Goal: Information Seeking & Learning: Learn about a topic

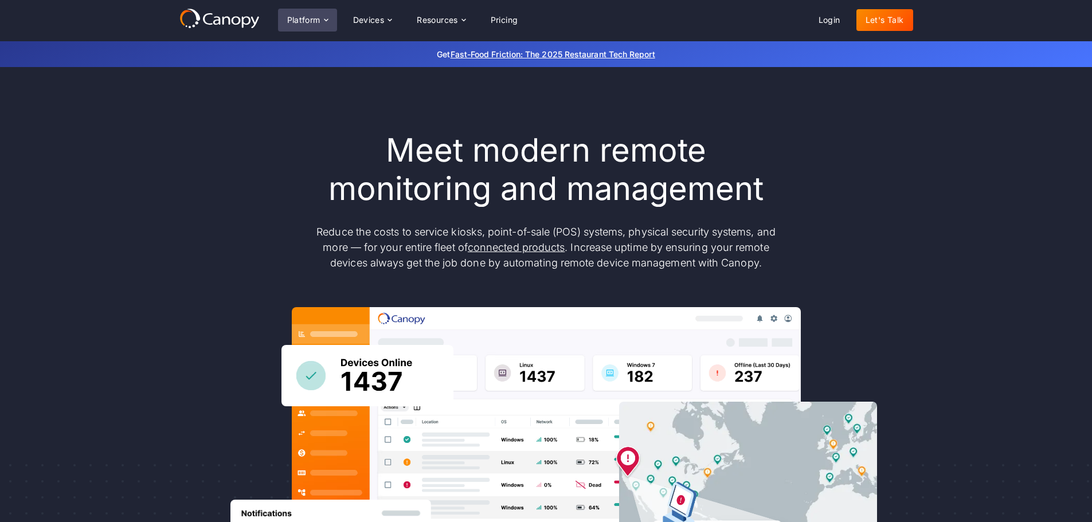
click at [305, 19] on div "Platform" at bounding box center [303, 20] width 33 height 8
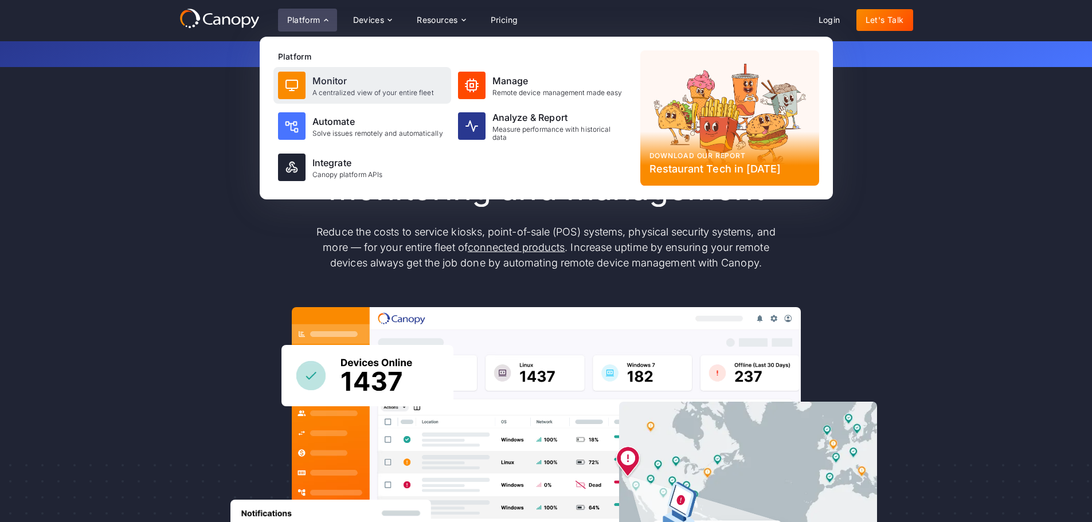
click at [348, 84] on div "Monitor" at bounding box center [372, 81] width 121 height 14
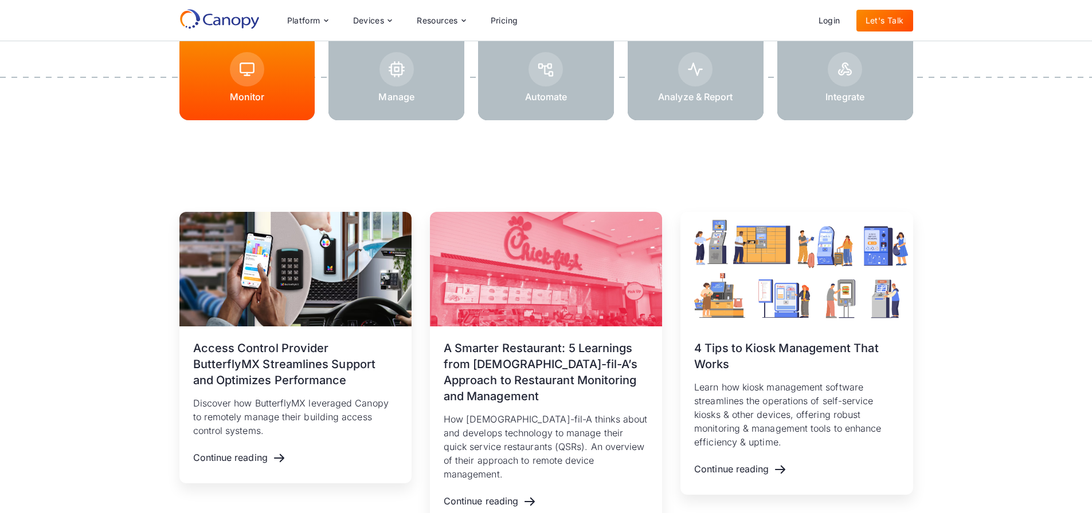
scroll to position [1509, 5]
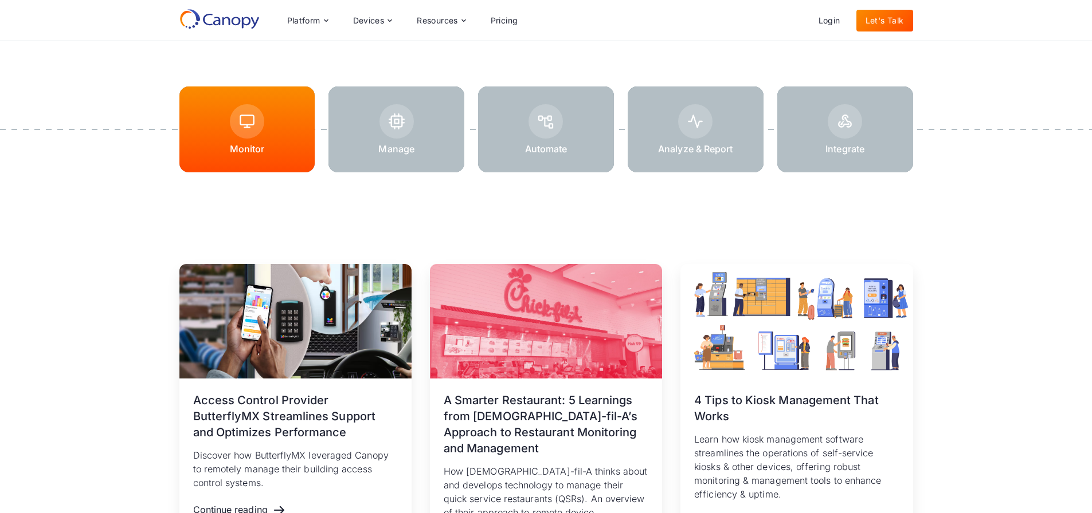
click at [409, 131] on div at bounding box center [396, 130] width 136 height 86
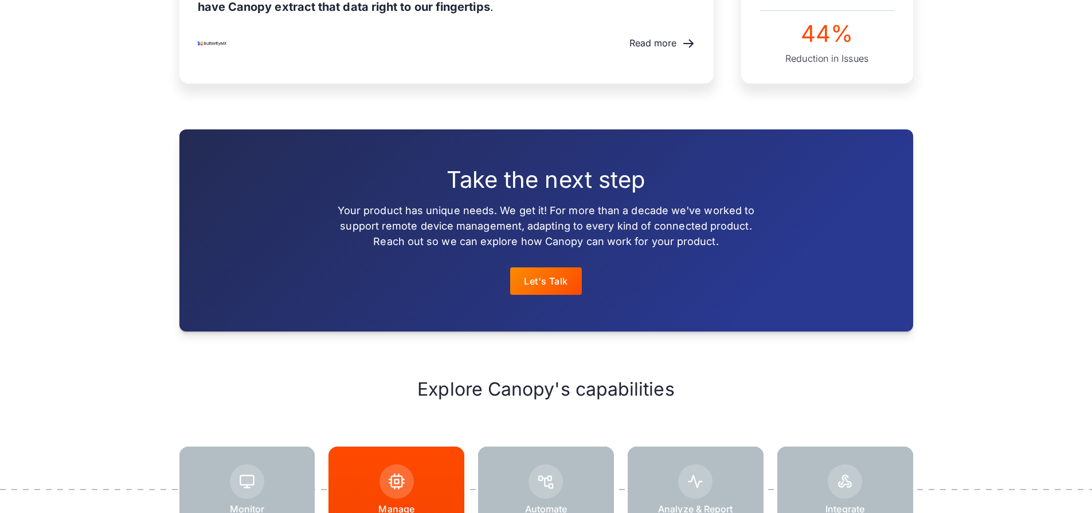
scroll to position [1459, 0]
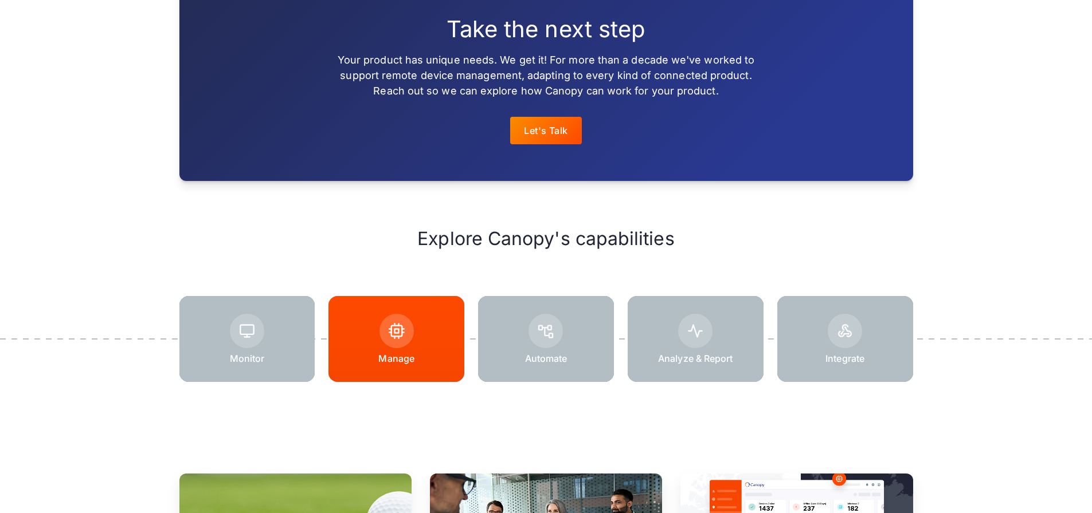
click at [535, 299] on div at bounding box center [546, 339] width 136 height 86
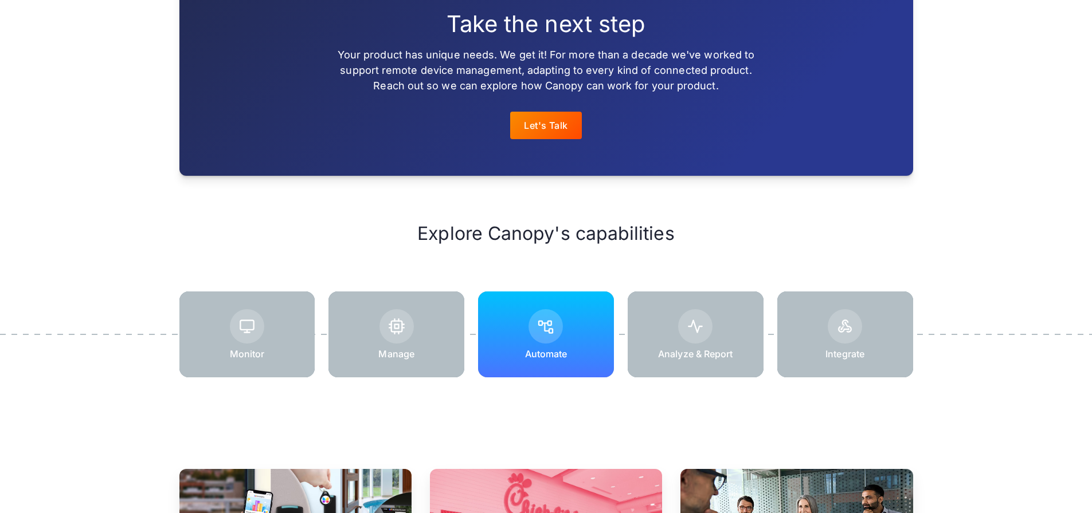
scroll to position [1504, 0]
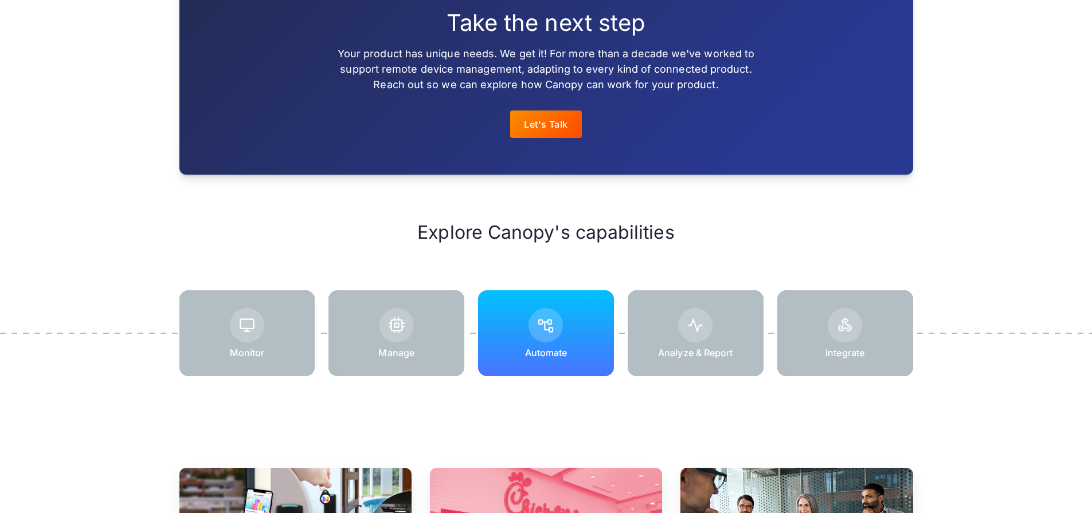
click at [682, 322] on div at bounding box center [695, 325] width 34 height 34
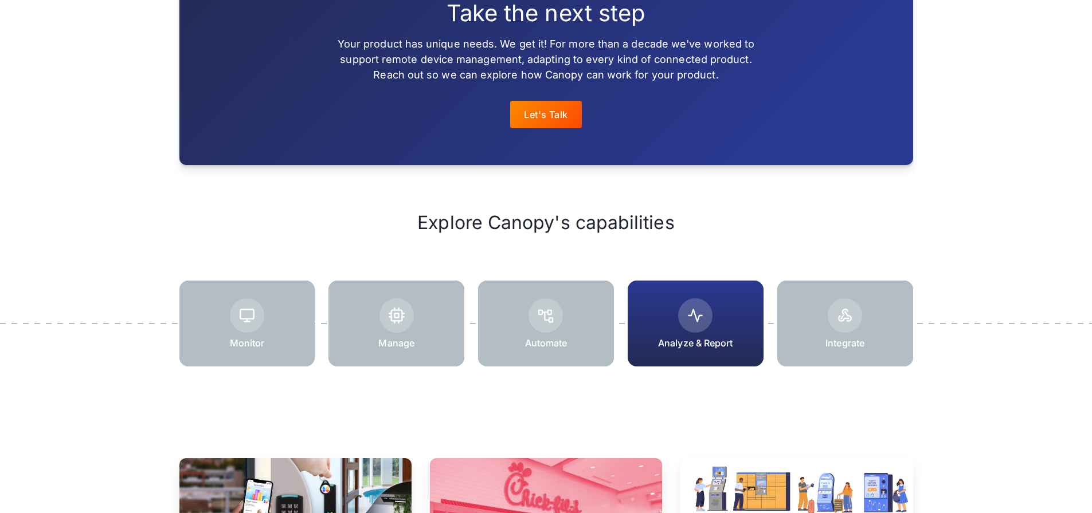
scroll to position [1333, 0]
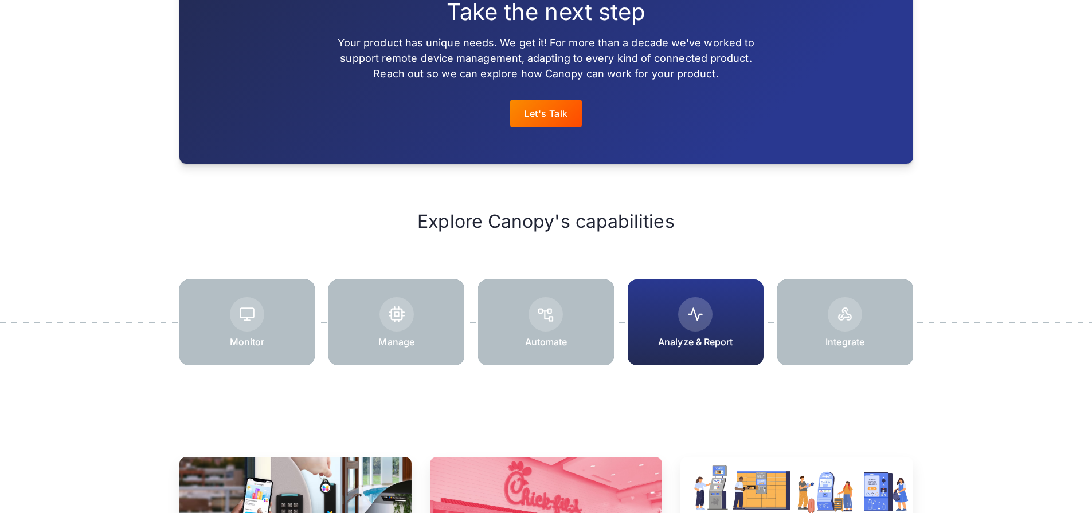
click at [841, 319] on img at bounding box center [845, 315] width 16 height 16
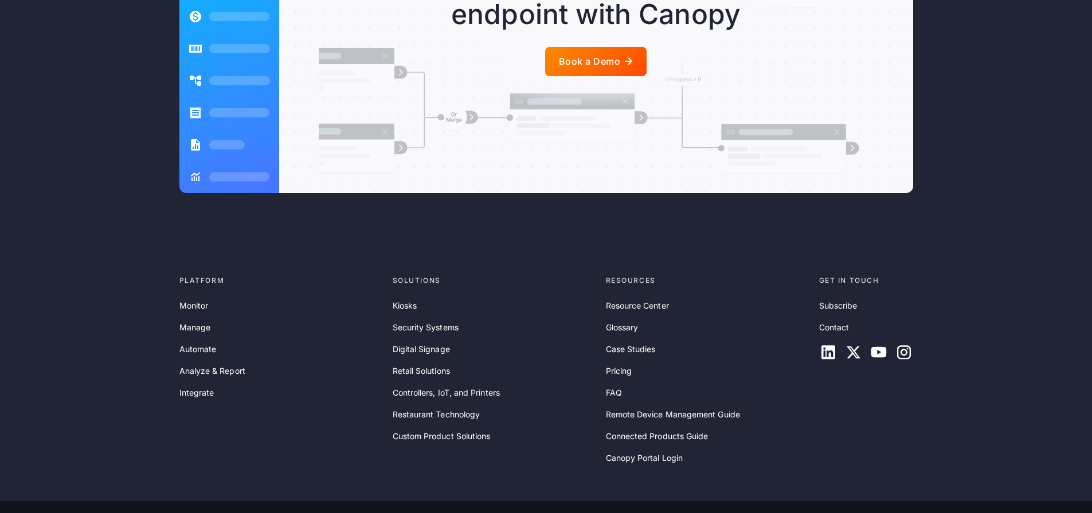
scroll to position [2527, 0]
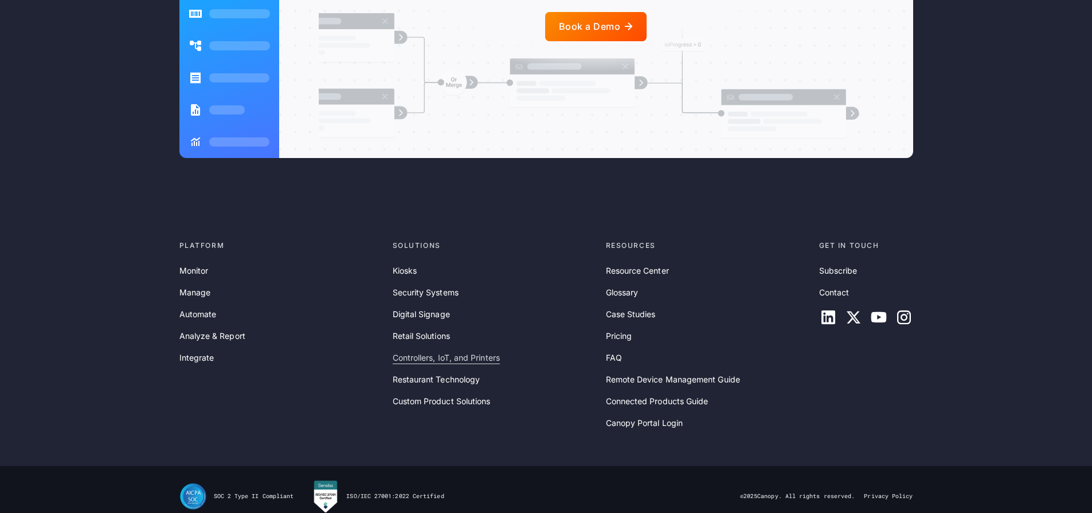
click at [435, 352] on link "Controllers, IoT, and Printers" at bounding box center [446, 358] width 107 height 13
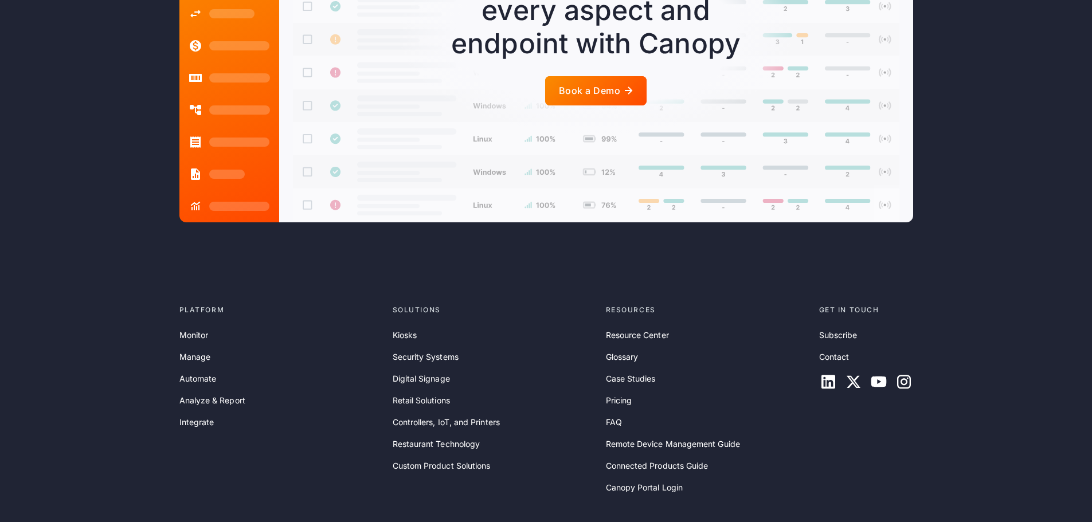
scroll to position [3195, 0]
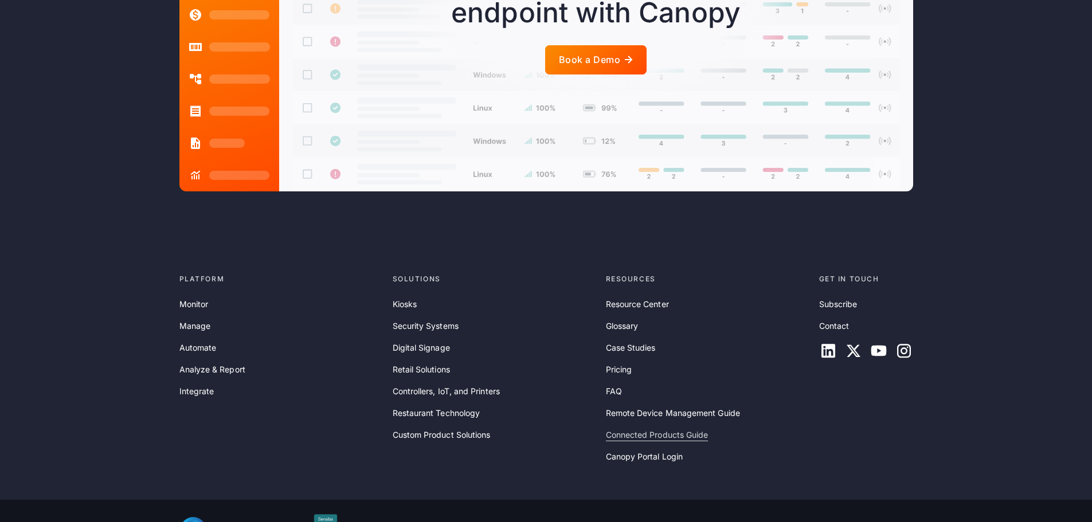
click at [660, 429] on link "Connected Products Guide" at bounding box center [657, 435] width 103 height 13
click at [658, 407] on link "Remote Device Management Guide" at bounding box center [673, 413] width 134 height 13
click at [621, 363] on link "Pricing" at bounding box center [619, 369] width 26 height 13
click at [614, 385] on link "FAQ" at bounding box center [614, 391] width 16 height 13
click at [629, 298] on link "Resource Center" at bounding box center [637, 304] width 63 height 13
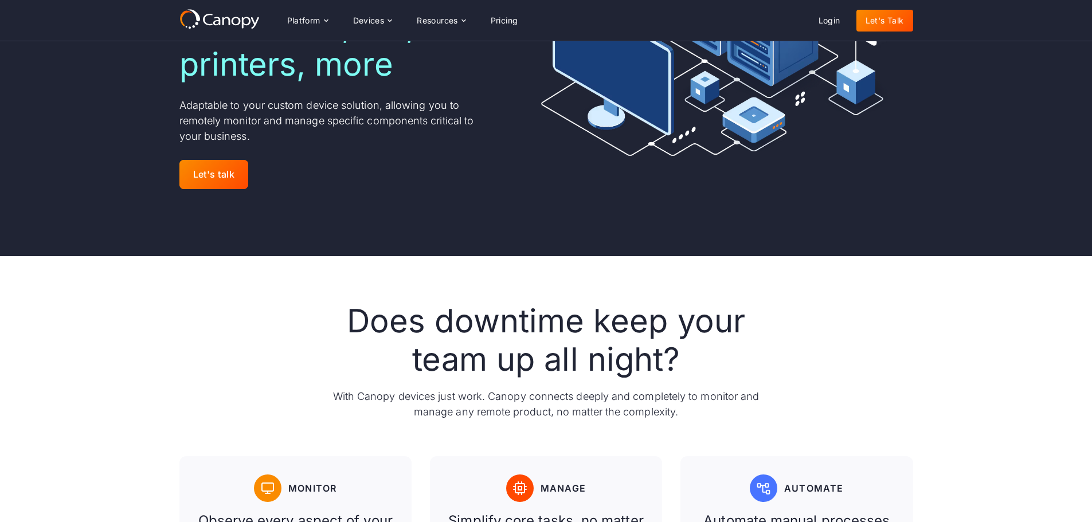
scroll to position [0, 0]
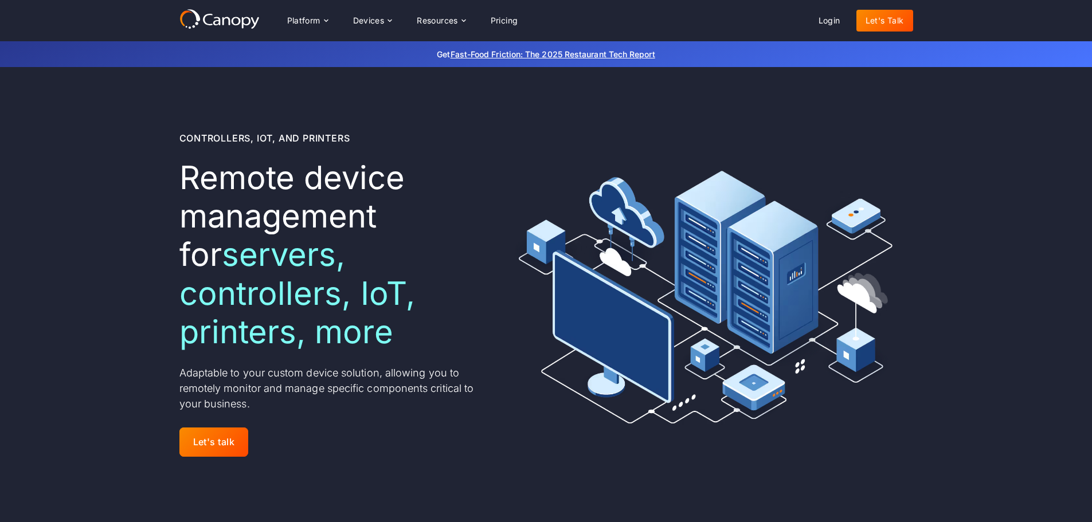
click at [202, 15] on icon at bounding box center [219, 19] width 80 height 21
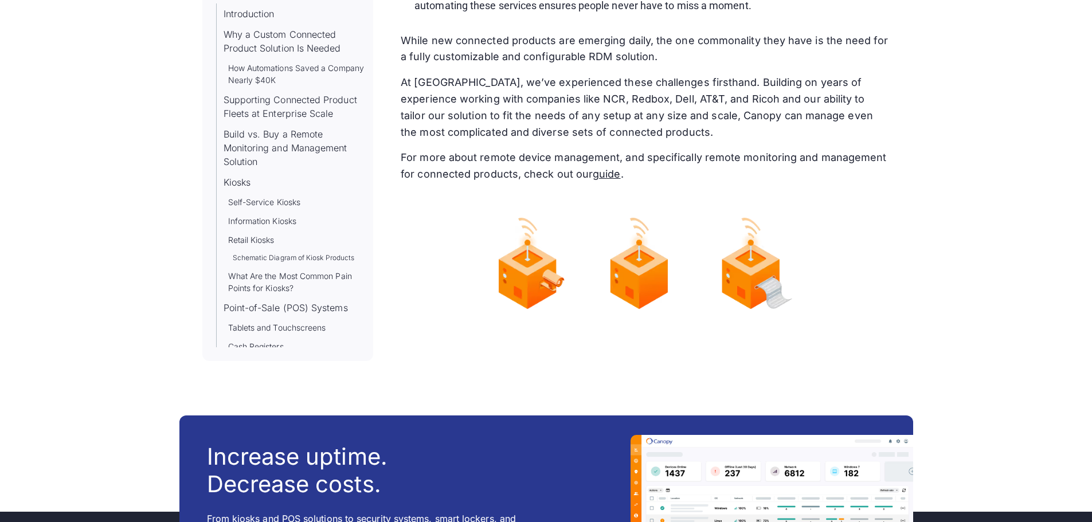
scroll to position [12482, 0]
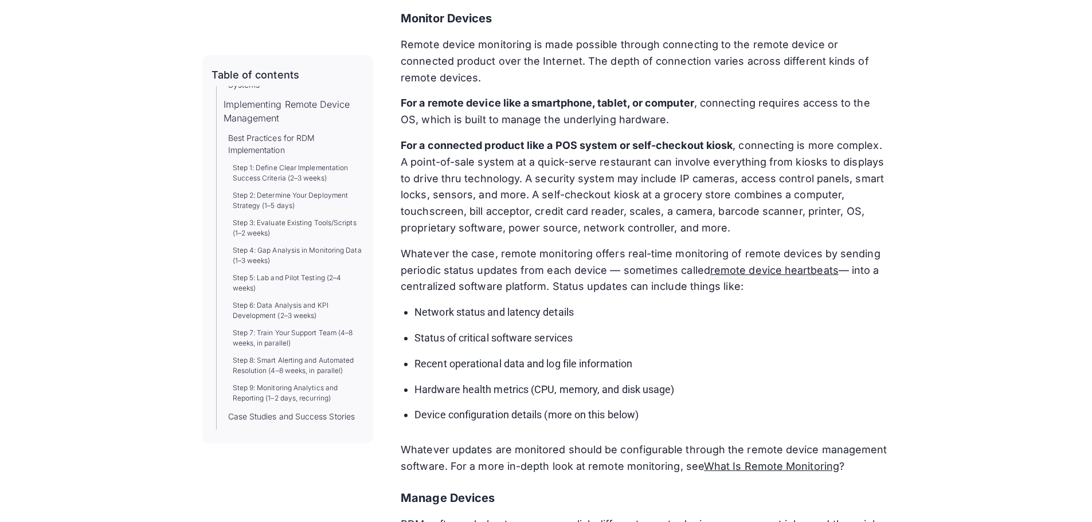
scroll to position [1088, 0]
click at [313, 183] on link "Step 1: Define Clear Implementation Success Criteria (2–3 weeks)" at bounding box center [299, 172] width 132 height 21
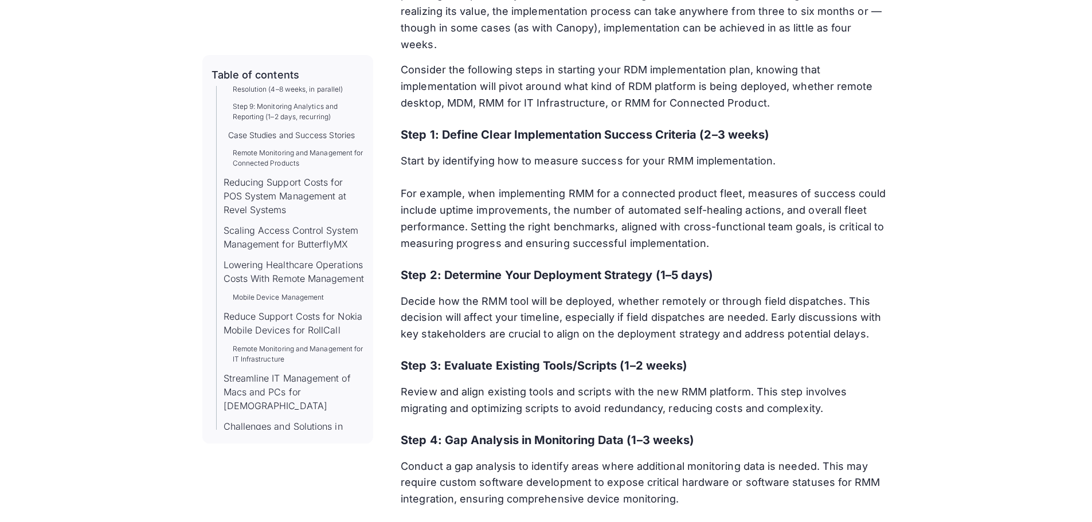
scroll to position [1369, 0]
click at [299, 250] on link "Scaling Access Control System Management for ButterflyMX" at bounding box center [293, 237] width 141 height 28
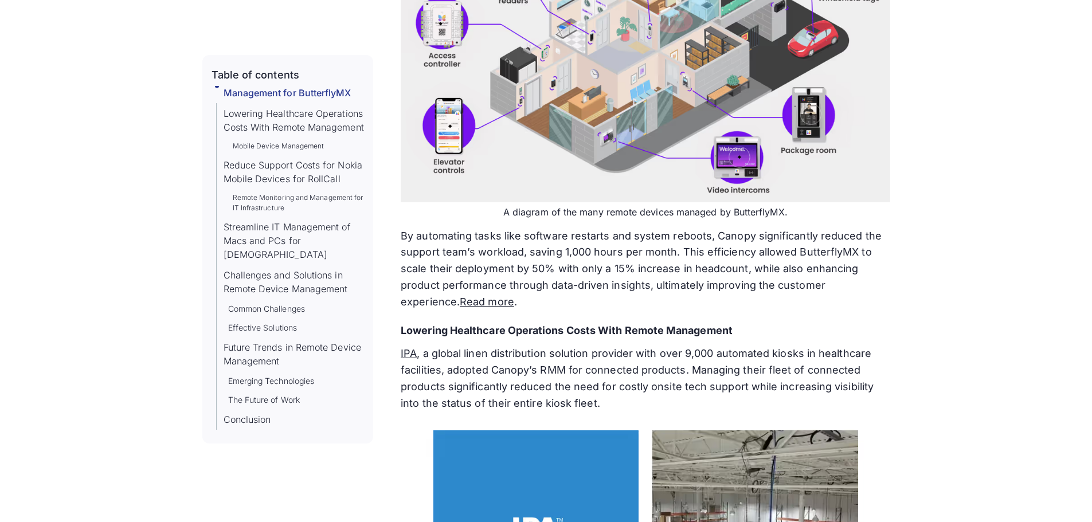
scroll to position [1604, 0]
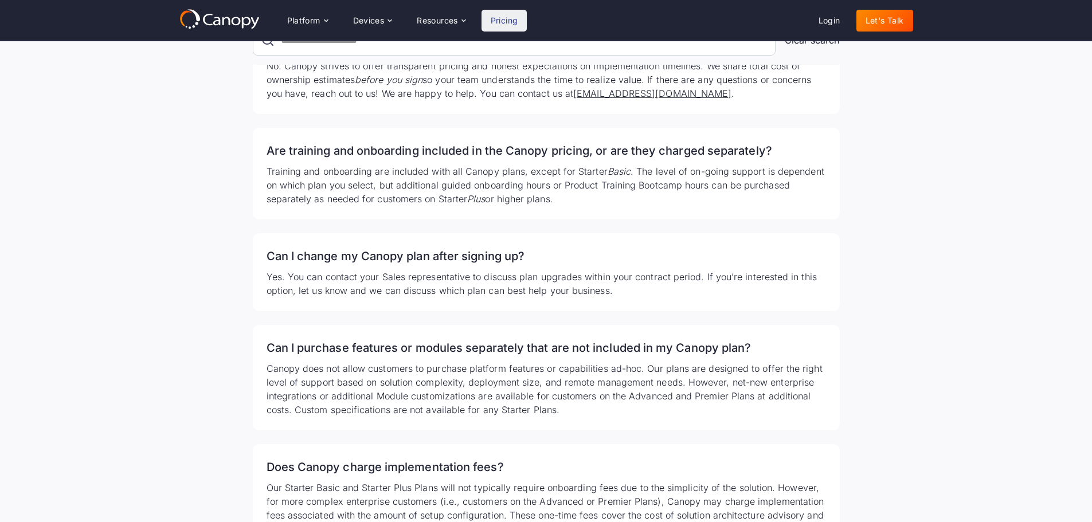
scroll to position [2332, 0]
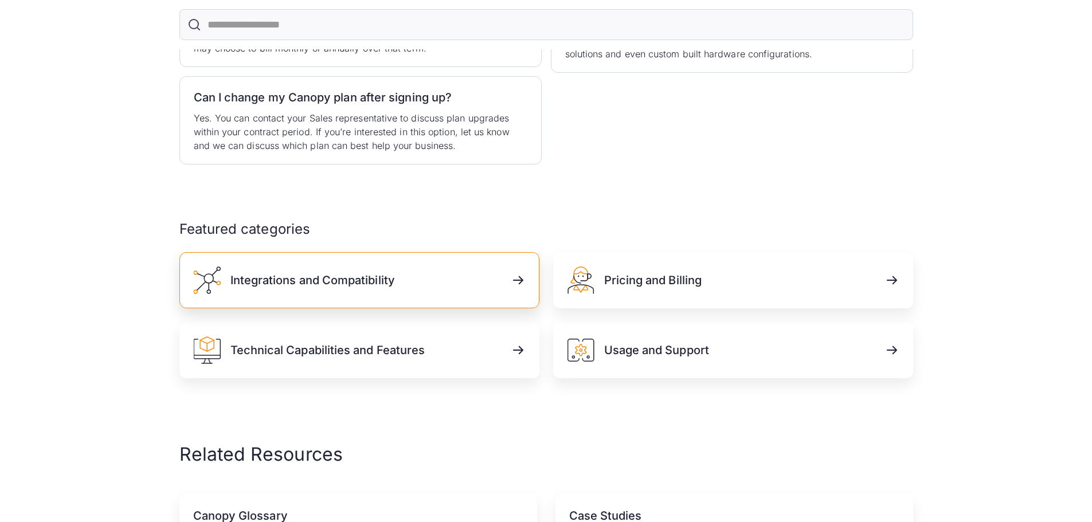
scroll to position [469, 0]
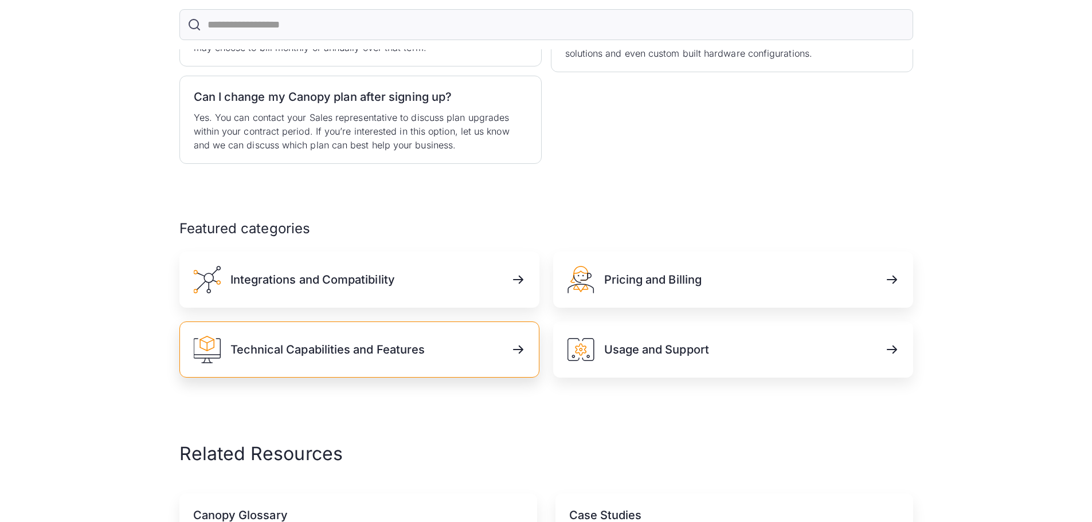
click at [434, 321] on link "Technical Capabilities and Features" at bounding box center [359, 349] width 360 height 56
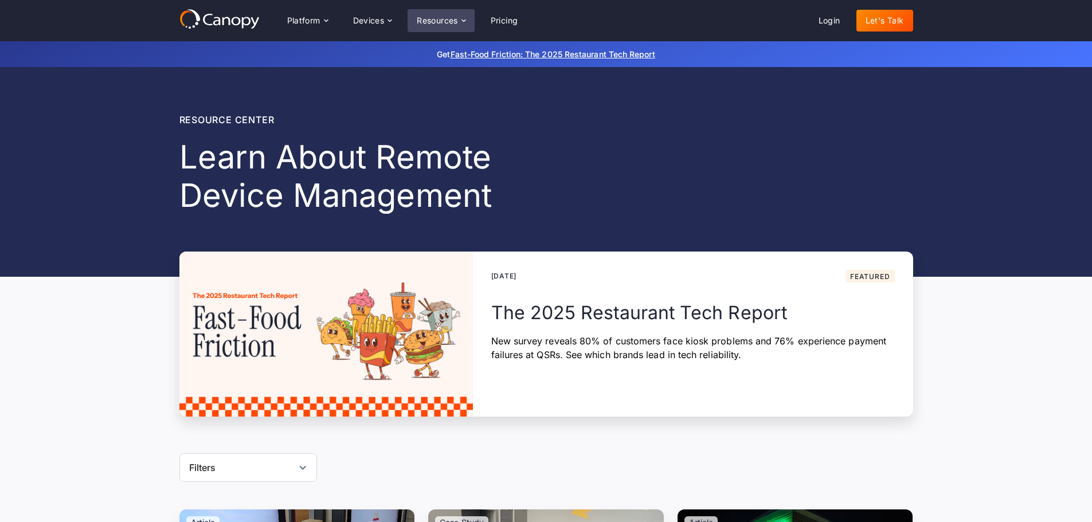
click at [448, 18] on div "Resources" at bounding box center [437, 21] width 41 height 8
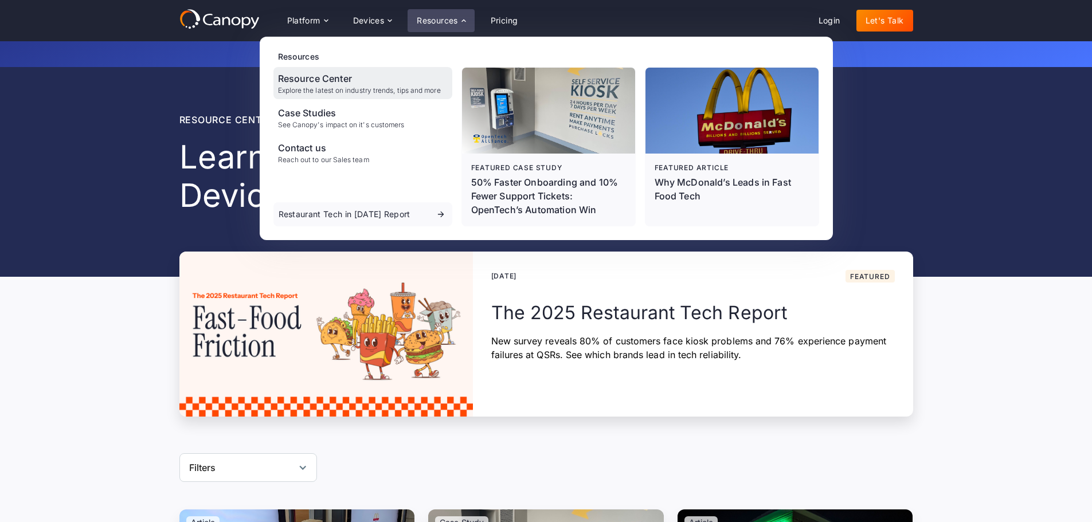
click at [414, 73] on div "Resource Center" at bounding box center [359, 79] width 163 height 14
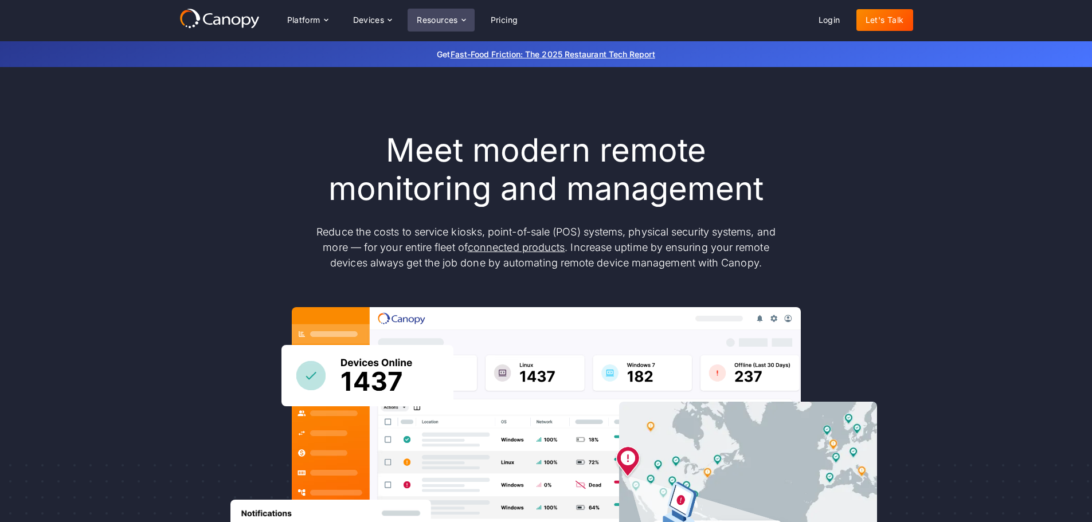
click at [441, 16] on div "Resources" at bounding box center [437, 20] width 41 height 8
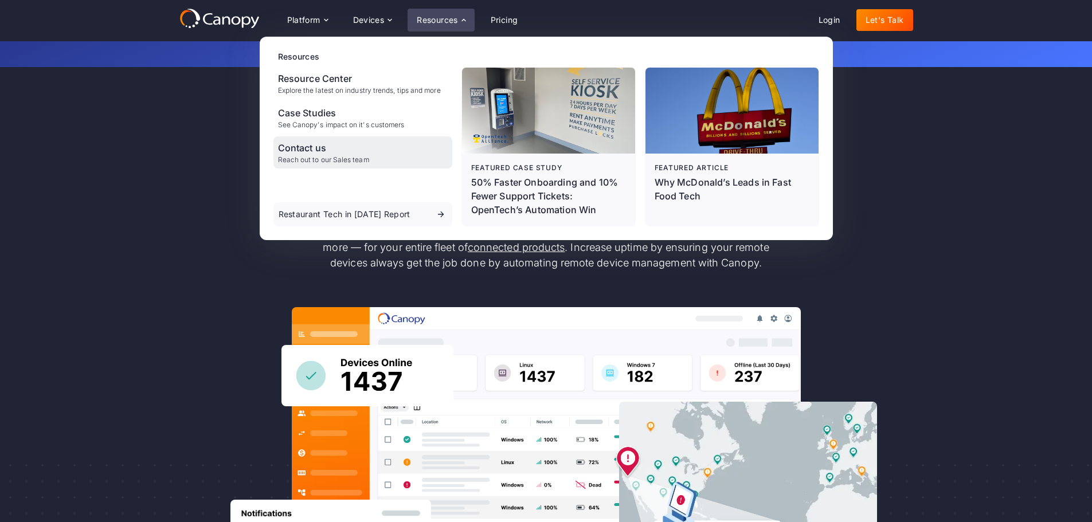
click at [380, 157] on div "Contact us Reach out to our Sales team" at bounding box center [362, 152] width 179 height 32
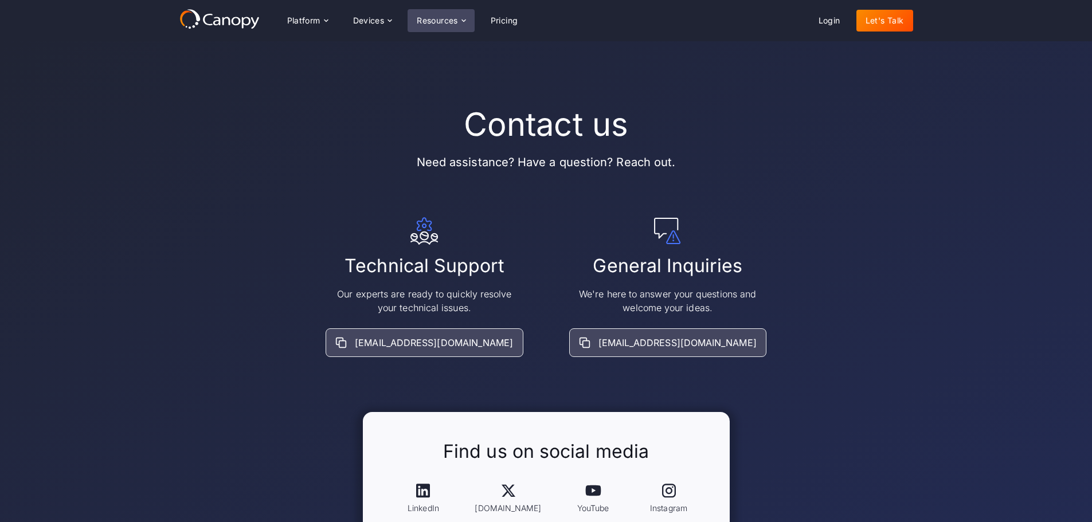
click at [458, 18] on div "Resources" at bounding box center [437, 21] width 41 height 8
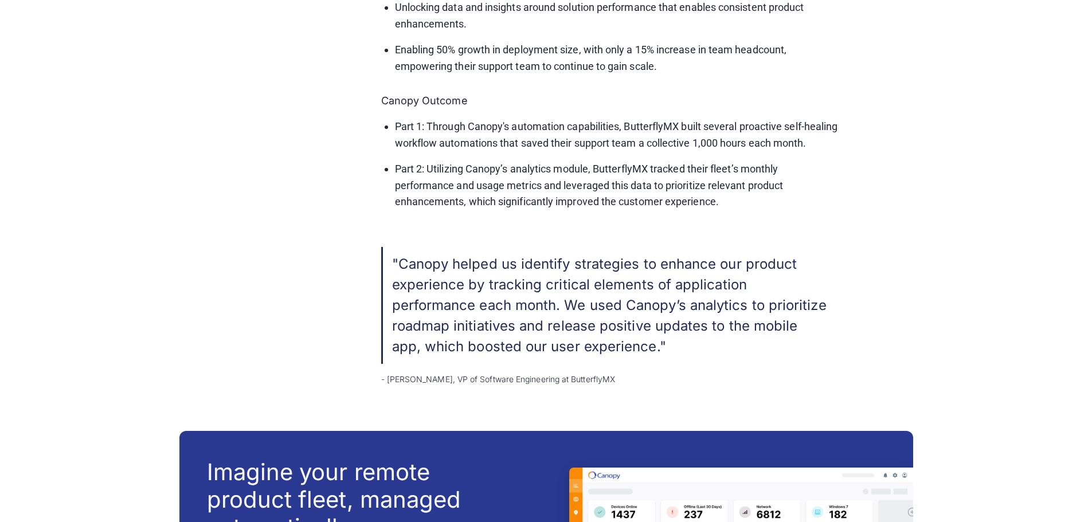
scroll to position [1595, 0]
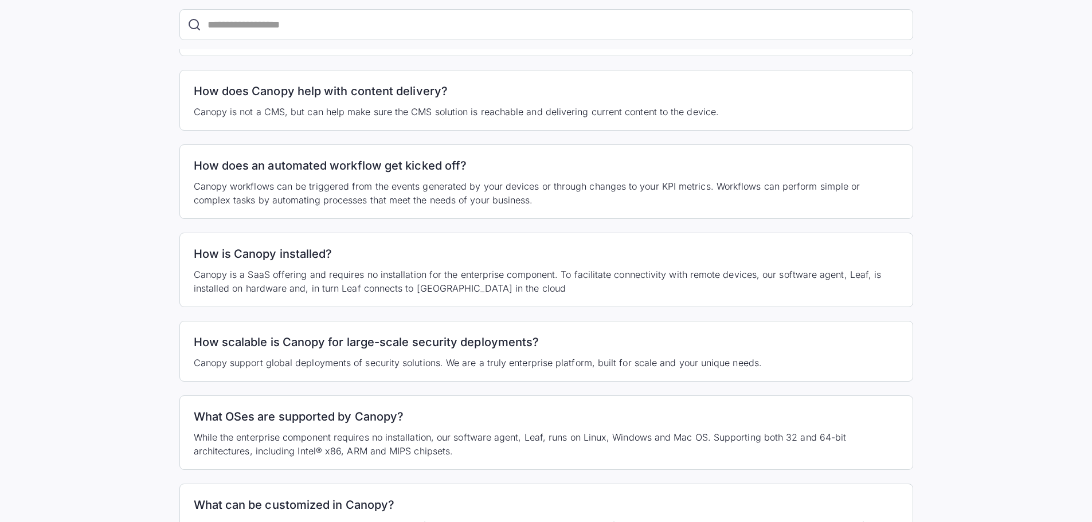
scroll to position [963, 0]
click at [445, 244] on h2 "How is Canopy installed?" at bounding box center [546, 253] width 705 height 18
click at [314, 244] on h2 "How is Canopy installed?" at bounding box center [546, 253] width 705 height 18
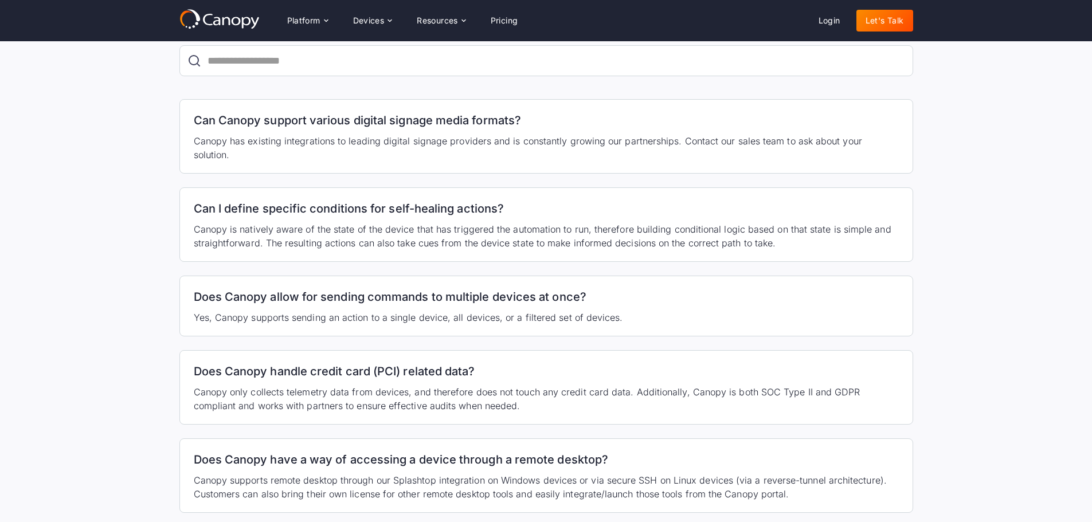
scroll to position [0, 0]
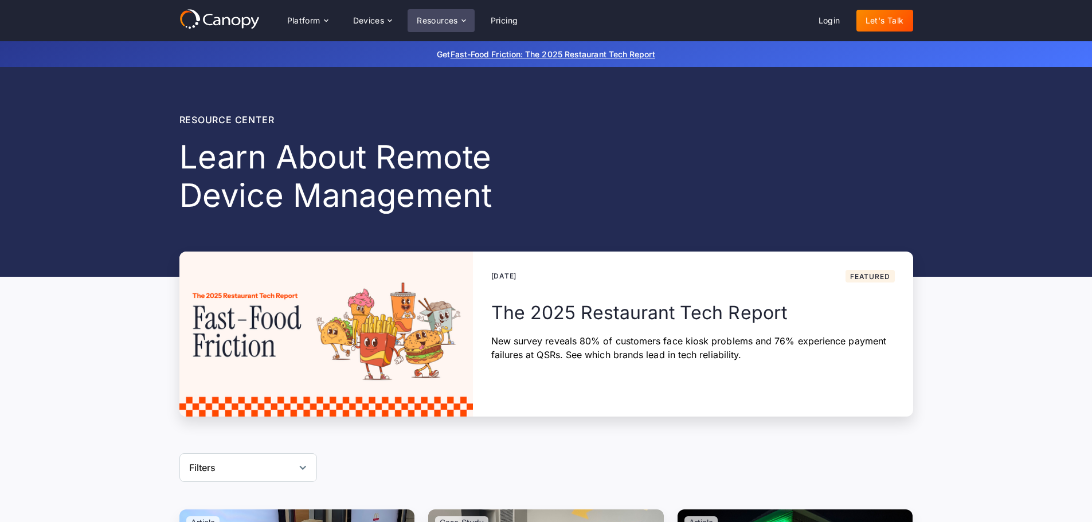
click at [455, 13] on div "Resources" at bounding box center [440, 20] width 66 height 23
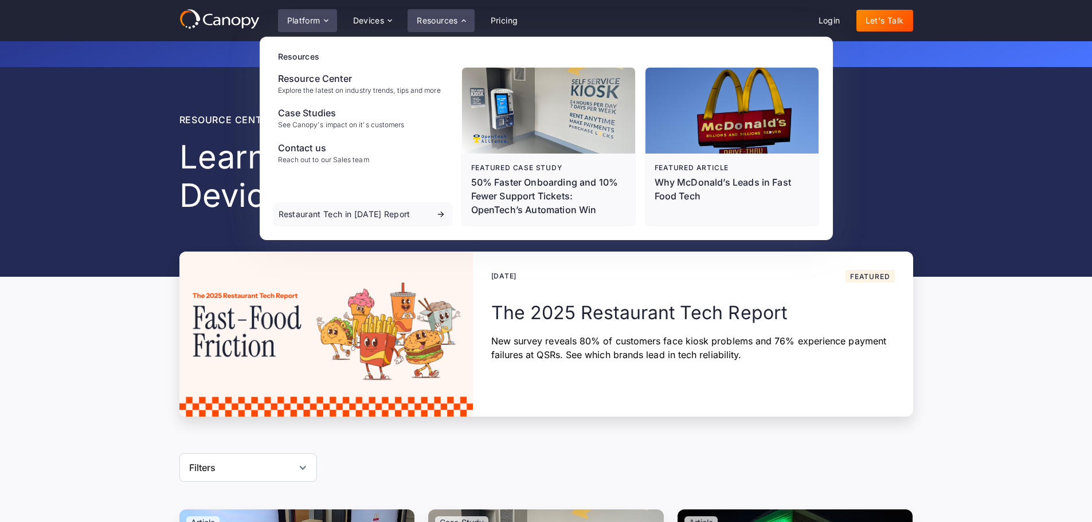
click at [319, 19] on div "Platform" at bounding box center [303, 21] width 33 height 8
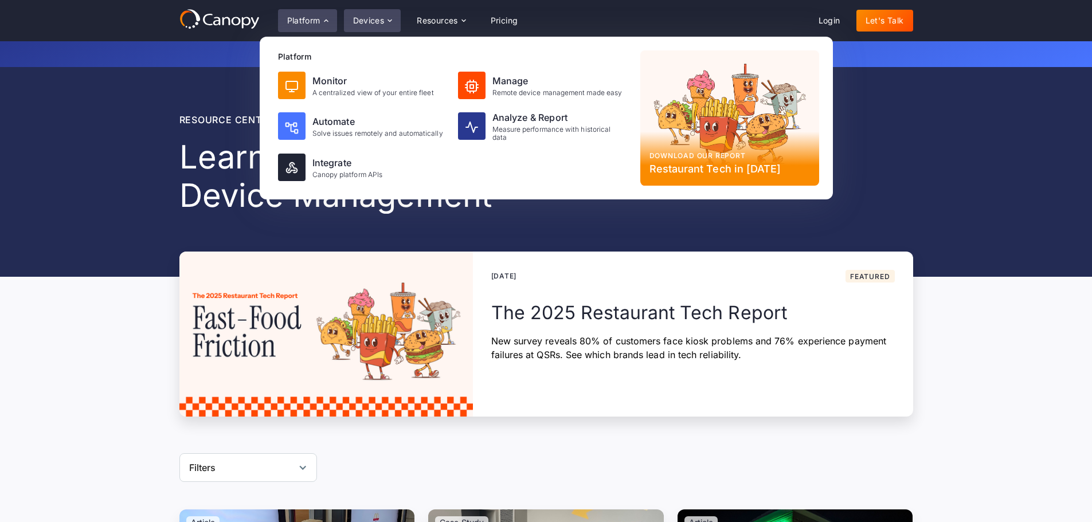
click at [360, 17] on div "Devices" at bounding box center [369, 21] width 32 height 8
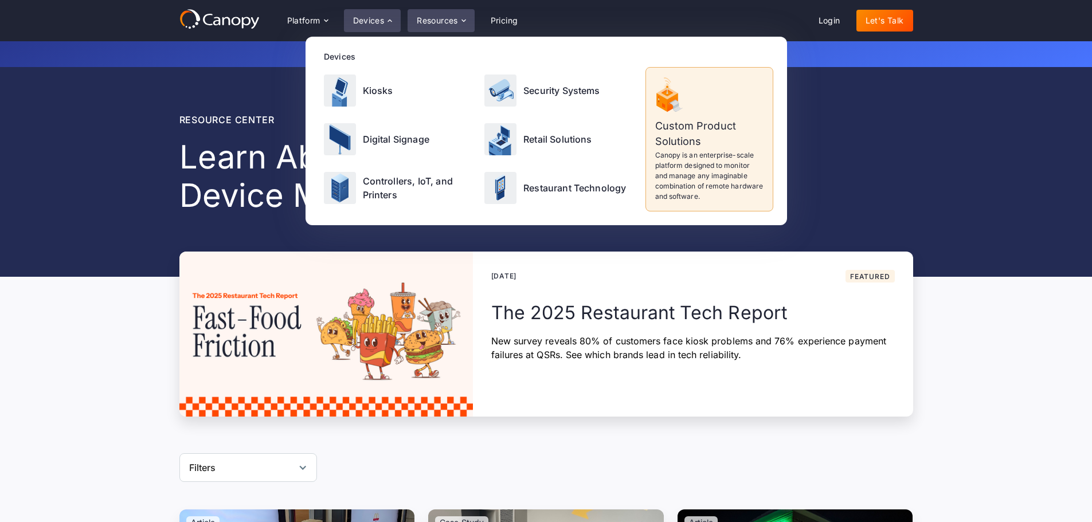
click at [411, 17] on div "Resources" at bounding box center [440, 20] width 66 height 23
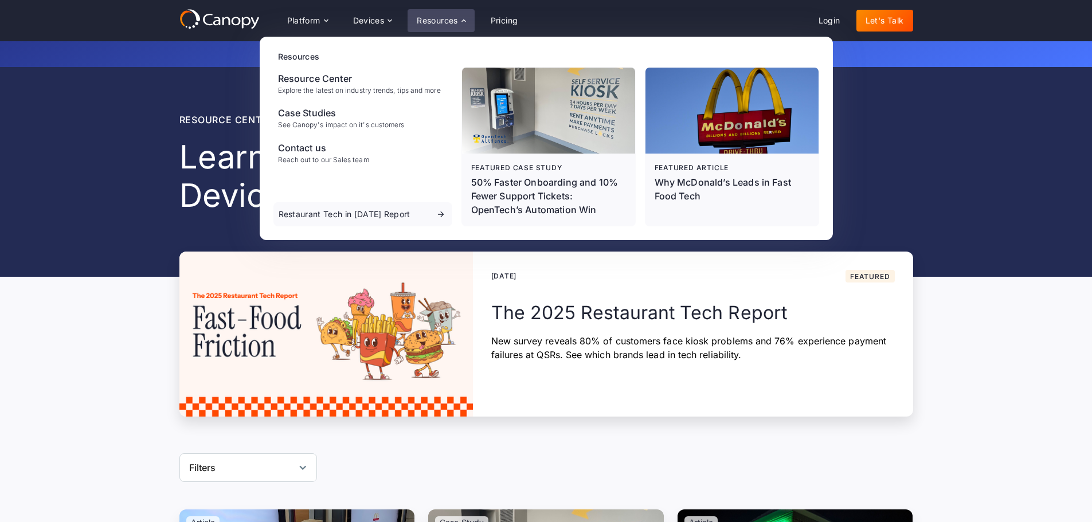
click at [136, 328] on div "Resource center Learn About Remote Device Management August 20, 2025 Featured W…" at bounding box center [546, 242] width 1092 height 350
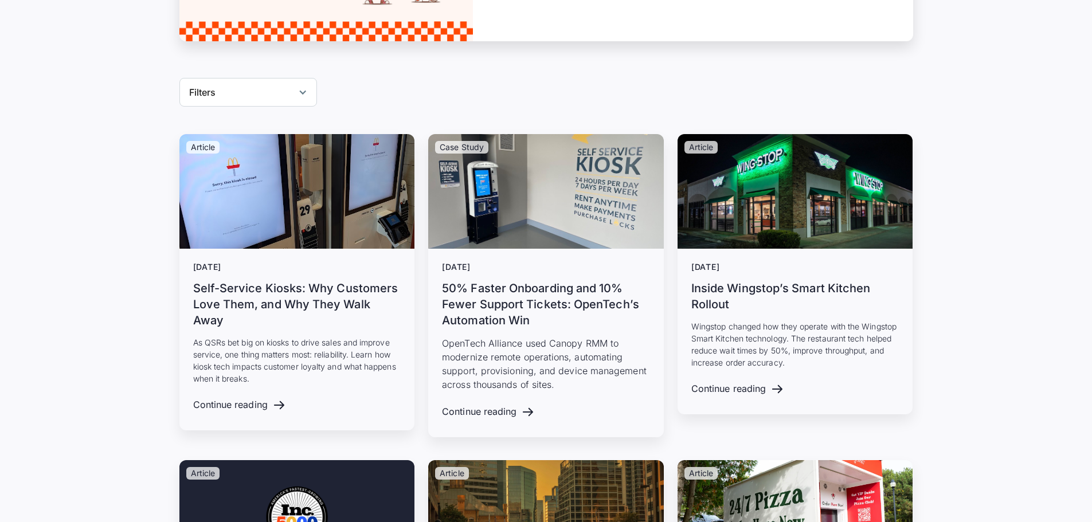
scroll to position [376, 0]
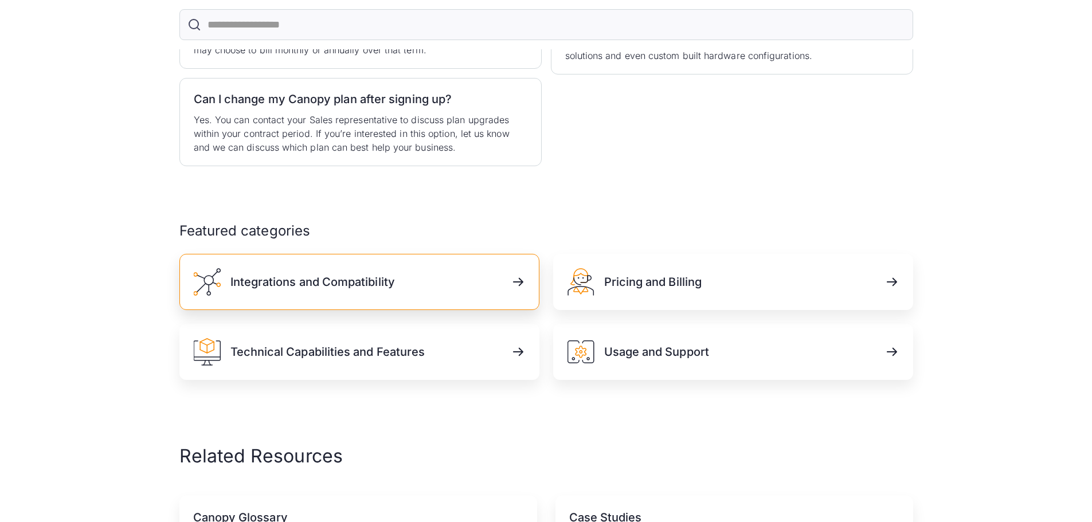
click at [379, 274] on h3 "Integrations and Compatibility" at bounding box center [312, 282] width 164 height 16
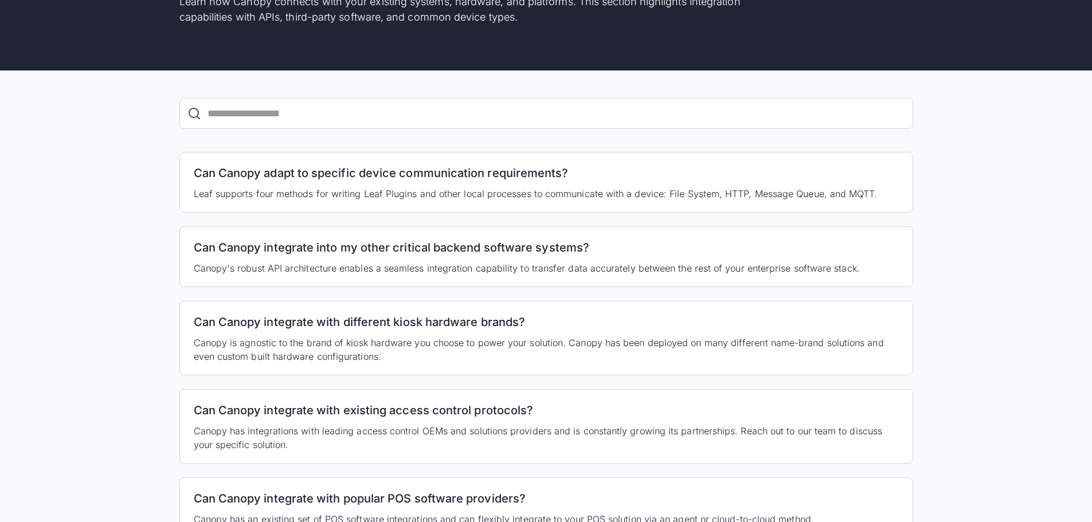
scroll to position [177, 0]
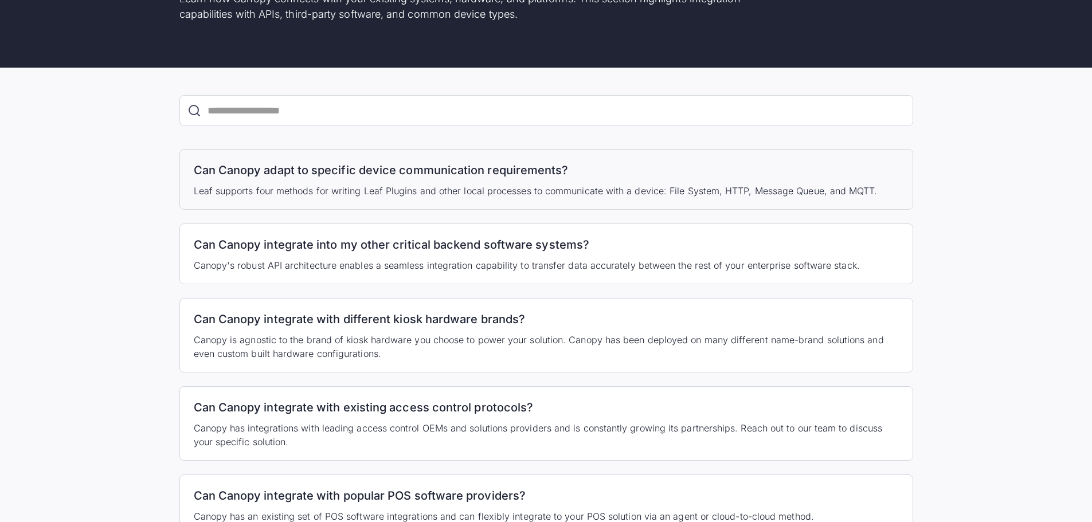
click at [380, 160] on div "Can Canopy adapt to specific device communication requirements? [PERSON_NAME] s…" at bounding box center [545, 179] width 733 height 61
click at [696, 186] on p "Leaf supports four methods for writing Leaf Plugins and other local processes t…" at bounding box center [546, 191] width 705 height 14
click at [712, 186] on p "Leaf supports four methods for writing Leaf Plugins and other local processes t…" at bounding box center [546, 191] width 705 height 14
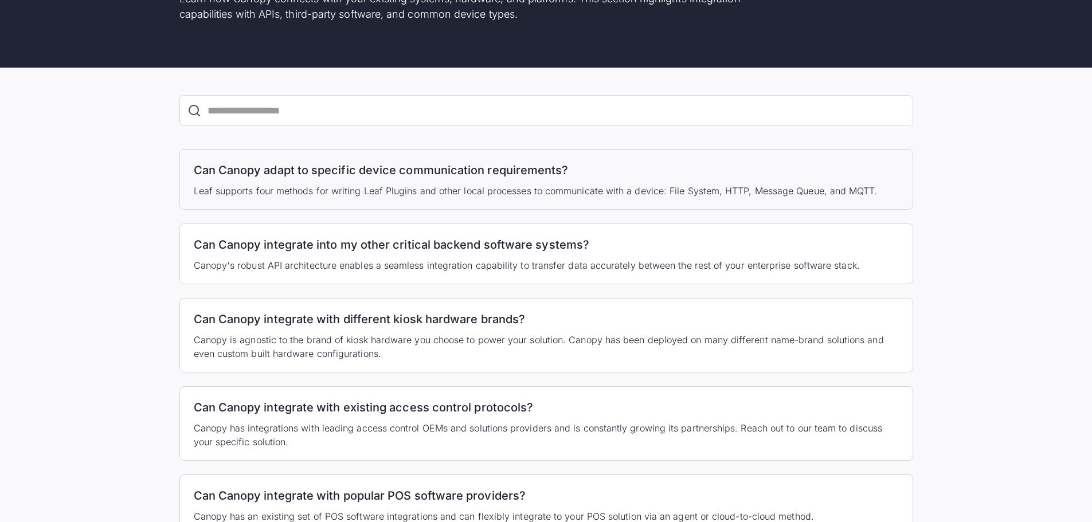
click at [756, 182] on div "Can Canopy adapt to specific device communication requirements? [PERSON_NAME] s…" at bounding box center [545, 179] width 733 height 61
click at [742, 187] on p "Leaf supports four methods for writing Leaf Plugins and other local processes t…" at bounding box center [546, 191] width 705 height 14
click at [760, 188] on p "Leaf supports four methods for writing Leaf Plugins and other local processes t…" at bounding box center [546, 191] width 705 height 14
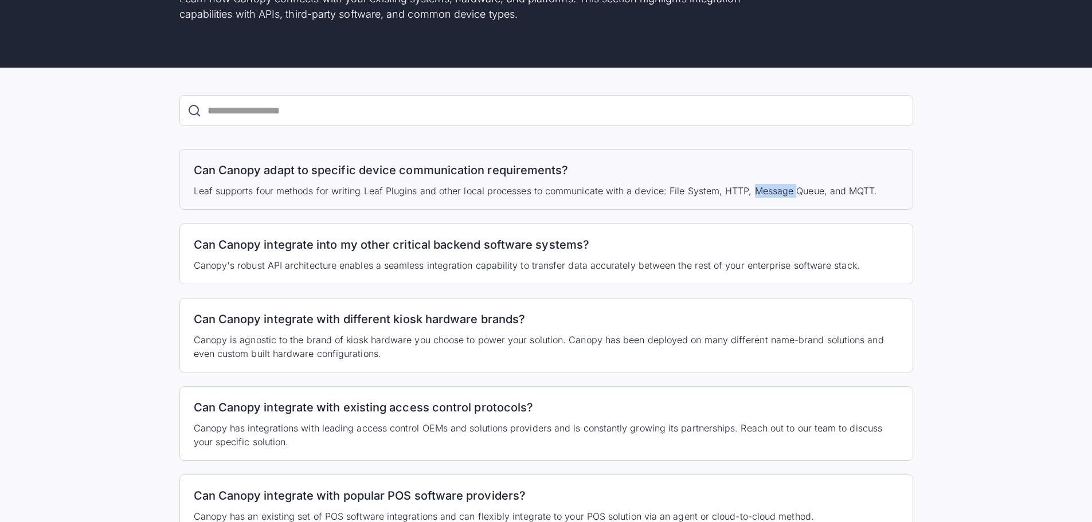
click at [760, 188] on p "Leaf supports four methods for writing Leaf Plugins and other local processes t…" at bounding box center [546, 191] width 705 height 14
click at [838, 190] on p "Leaf supports four methods for writing Leaf Plugins and other local processes t…" at bounding box center [546, 191] width 705 height 14
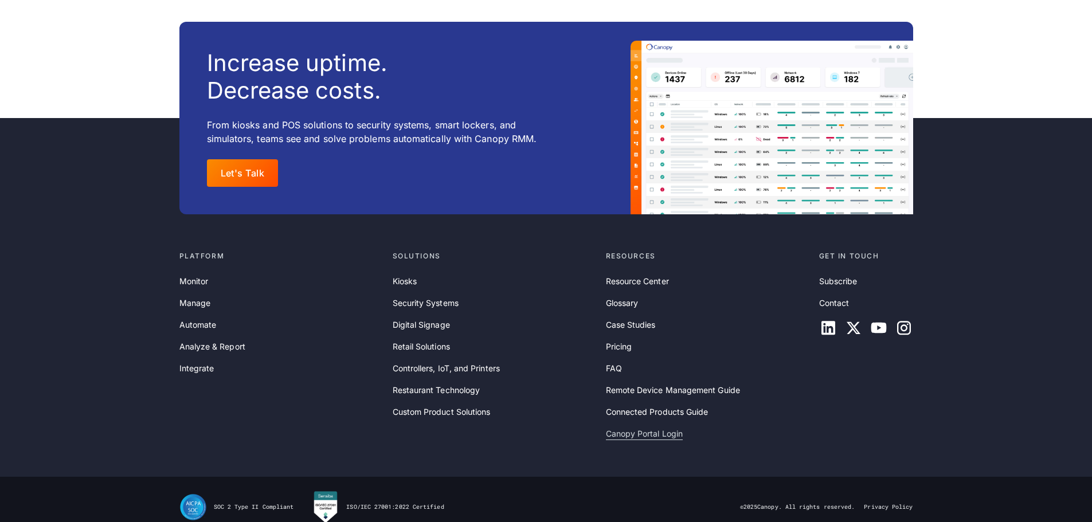
scroll to position [1179, 0]
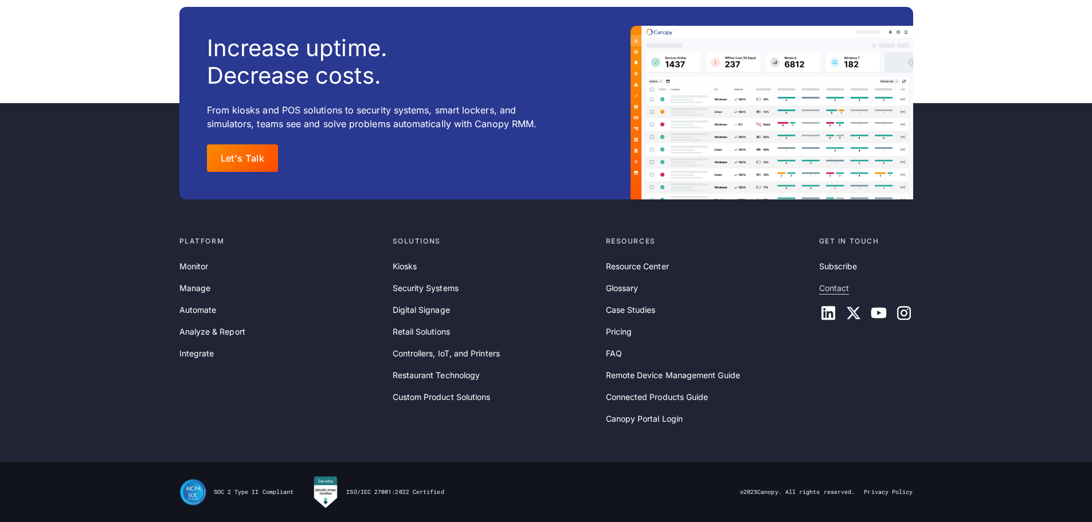
click at [839, 286] on link "Contact" at bounding box center [834, 288] width 30 height 13
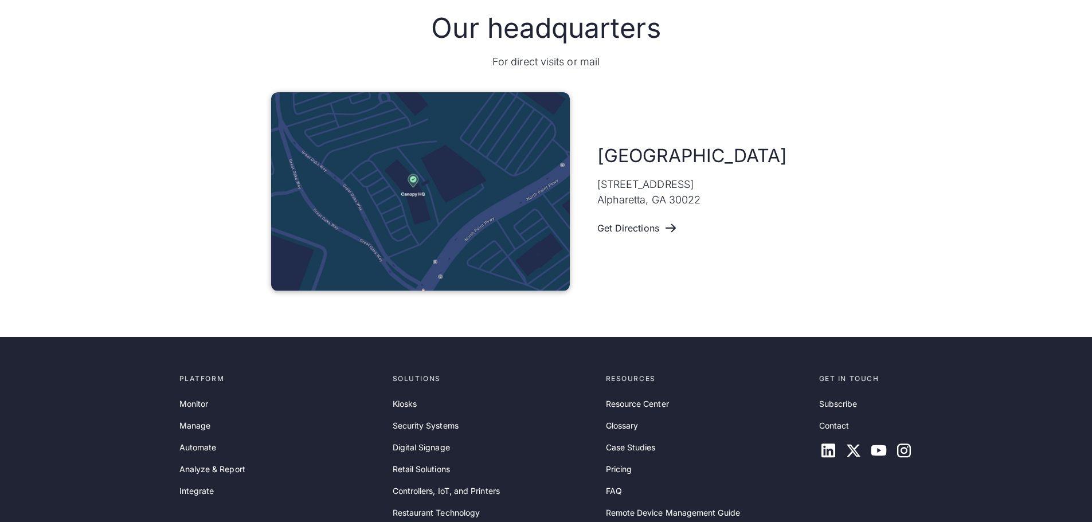
scroll to position [787, 0]
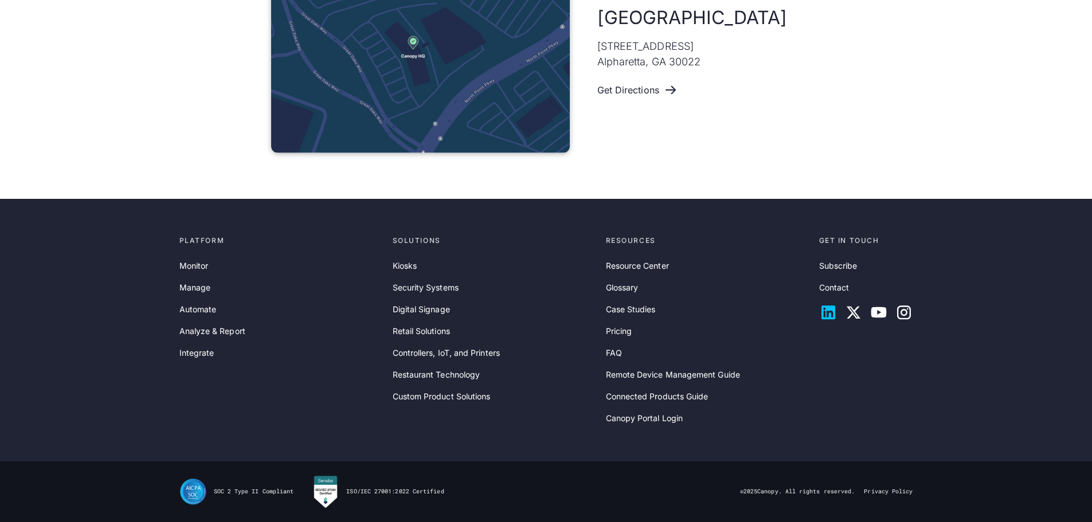
click at [825, 311] on icon at bounding box center [828, 313] width 14 height 14
